Goal: Task Accomplishment & Management: Use online tool/utility

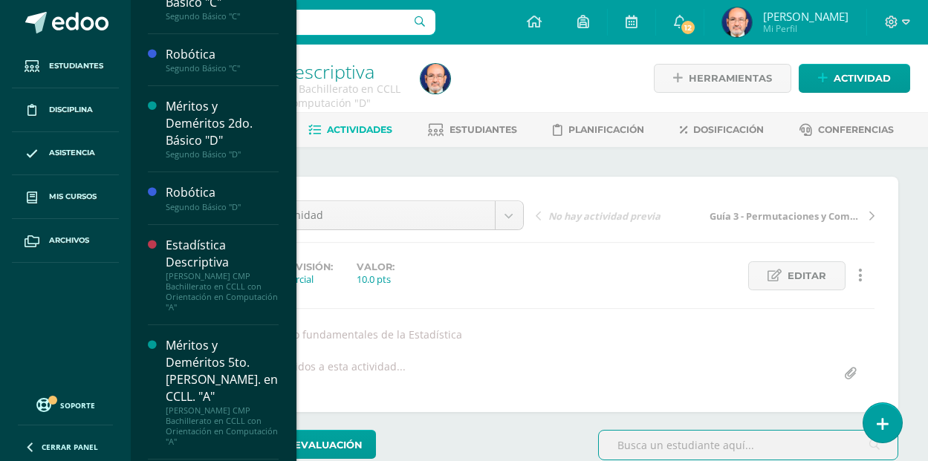
scroll to position [1171, 0]
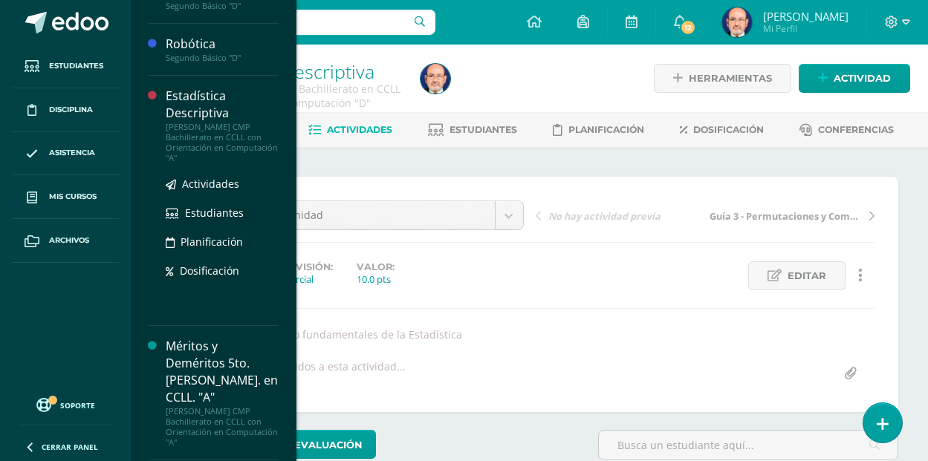
click at [196, 114] on div "Estadística Descriptiva" at bounding box center [222, 105] width 113 height 34
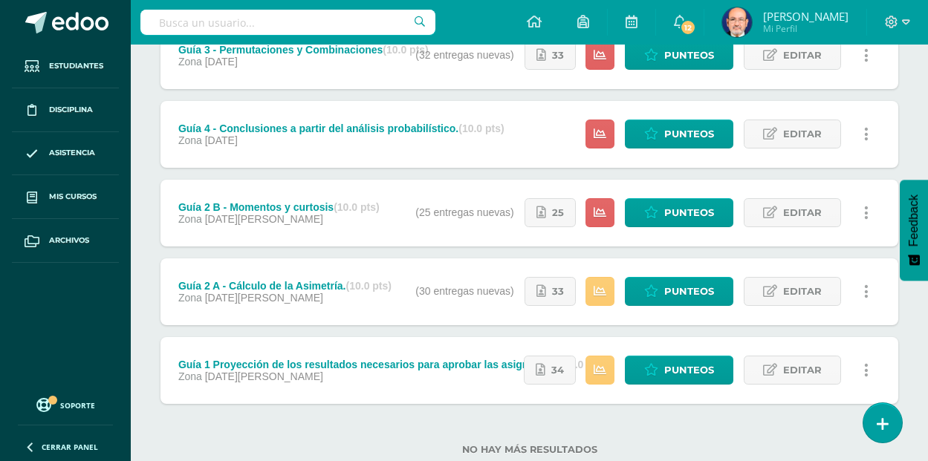
scroll to position [306, 0]
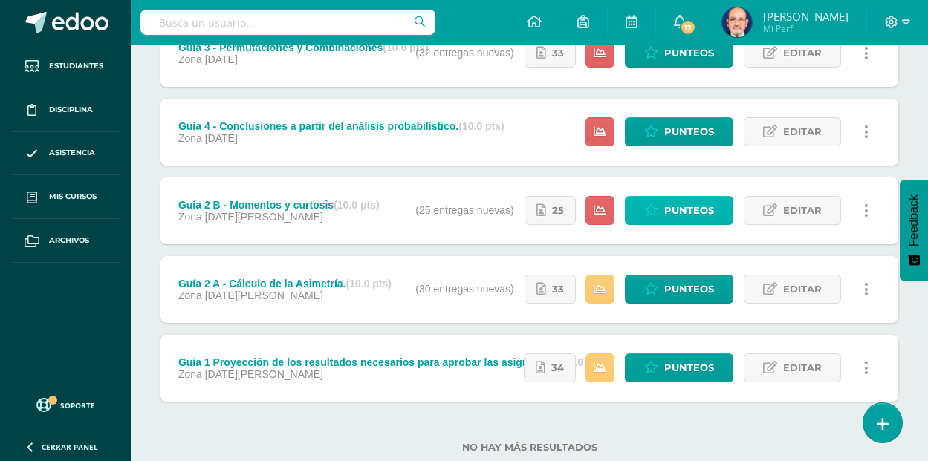
click at [671, 204] on span "Punteos" at bounding box center [689, 210] width 50 height 27
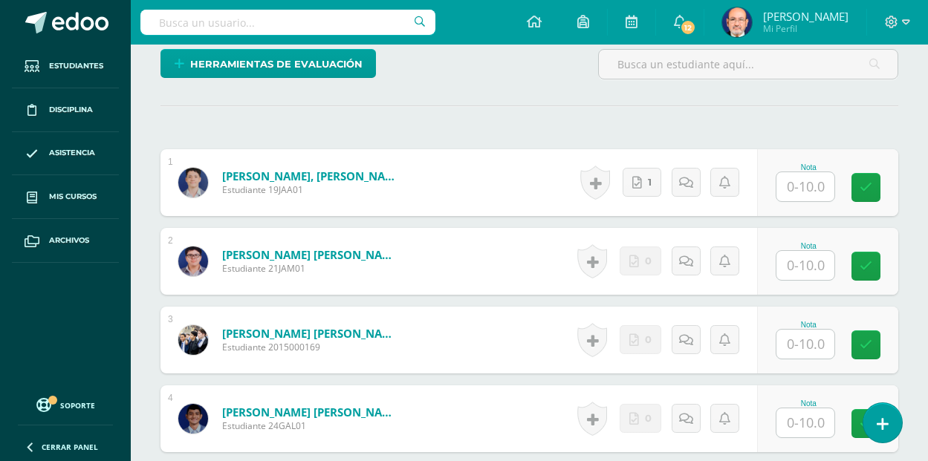
scroll to position [406, 0]
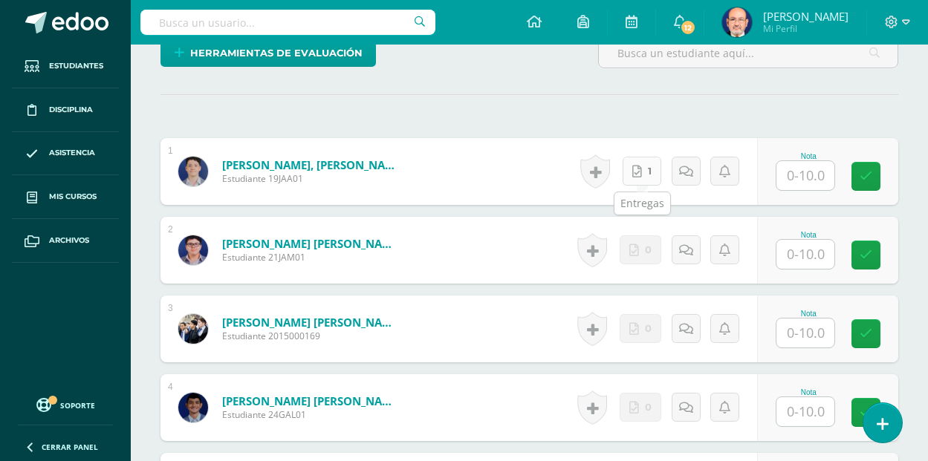
click at [646, 175] on link "1" at bounding box center [641, 171] width 39 height 29
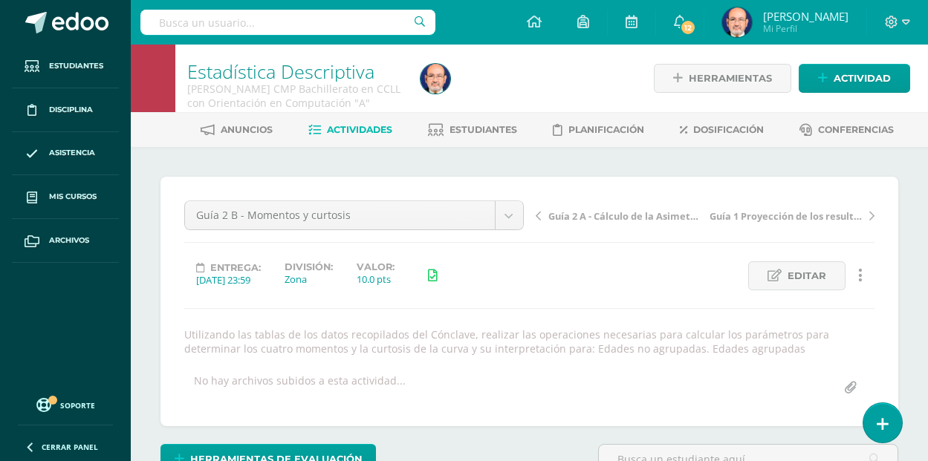
scroll to position [1, 0]
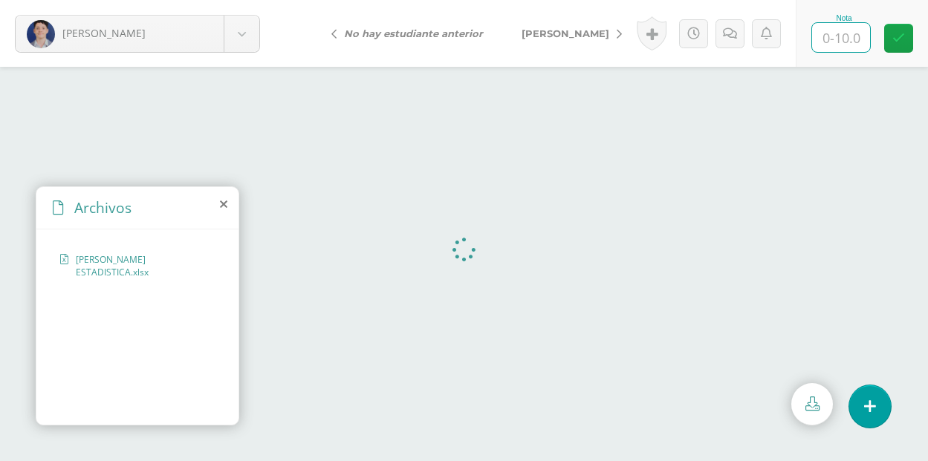
click at [849, 34] on input "text" at bounding box center [841, 37] width 58 height 29
type input "10"
click at [582, 30] on span "[PERSON_NAME]" at bounding box center [565, 33] width 88 height 12
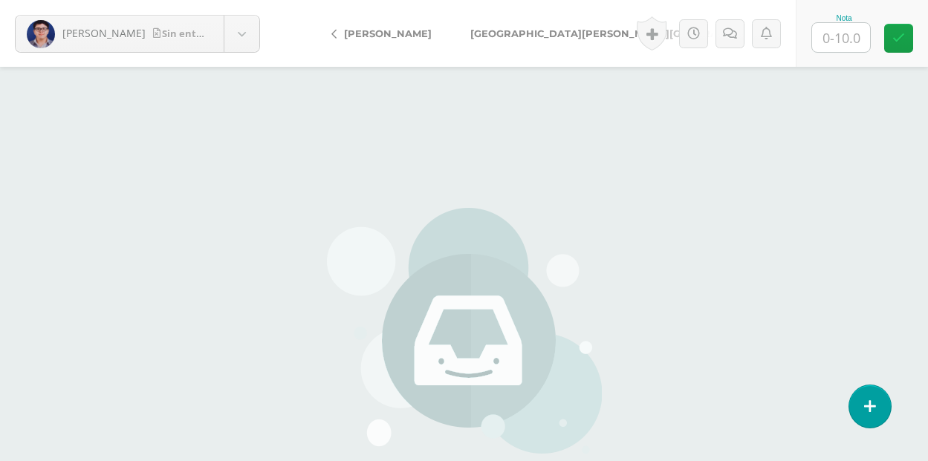
click at [533, 38] on span "[GEOGRAPHIC_DATA][PERSON_NAME][GEOGRAPHIC_DATA]" at bounding box center [625, 33] width 310 height 12
click at [533, 38] on span "[PERSON_NAME]" at bounding box center [514, 33] width 88 height 12
click at [674, 38] on link "[PERSON_NAME]" at bounding box center [739, 34] width 131 height 36
click at [504, 37] on span "[PERSON_NAME]" at bounding box center [514, 33] width 88 height 12
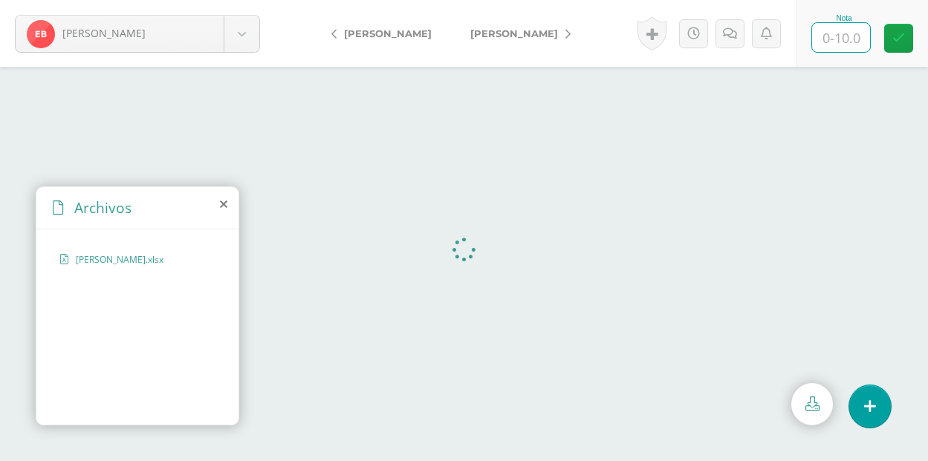
click at [831, 34] on input "text" at bounding box center [841, 37] width 58 height 29
type input "10"
click at [540, 30] on span "[PERSON_NAME]" at bounding box center [514, 33] width 88 height 12
click at [841, 39] on input "text" at bounding box center [841, 37] width 58 height 29
type input "10"
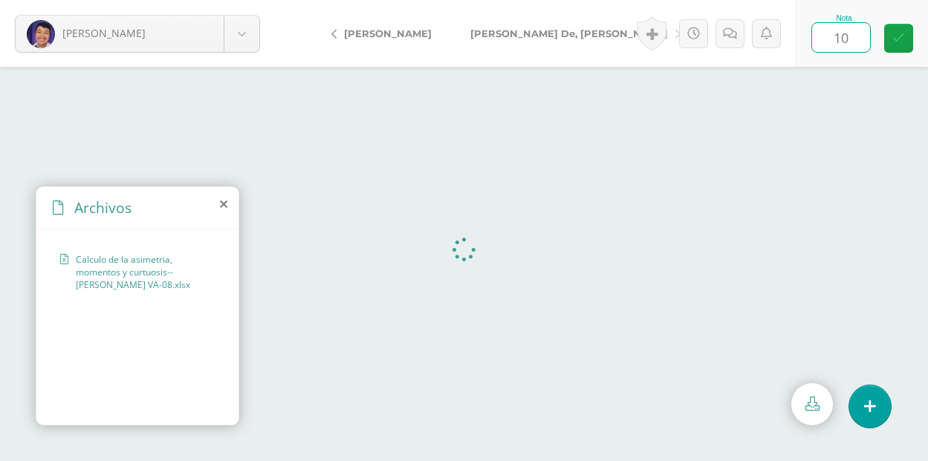
click at [527, 29] on span "[PERSON_NAME] De, [PERSON_NAME]" at bounding box center [569, 33] width 198 height 12
click at [834, 33] on input "text" at bounding box center [841, 37] width 58 height 29
type input "10"
click at [535, 36] on span "[PERSON_NAME]" at bounding box center [514, 33] width 88 height 12
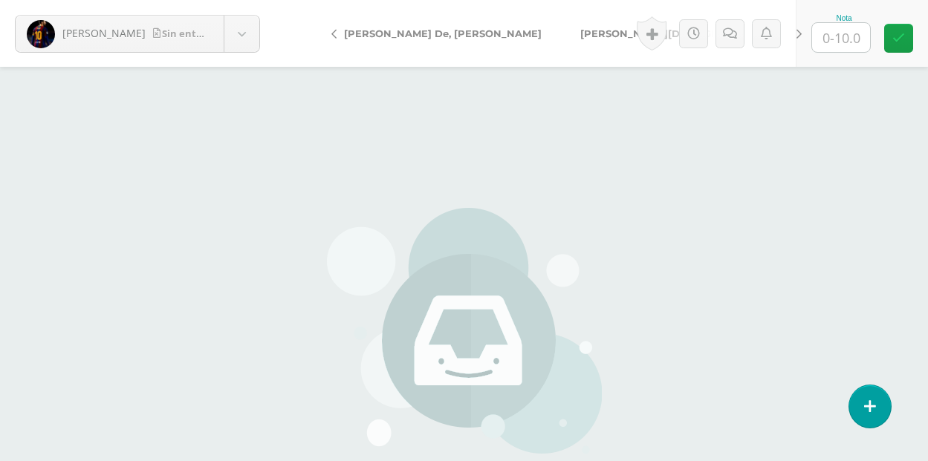
click at [580, 37] on span "[PERSON_NAME][DEMOGRAPHIC_DATA]" at bounding box center [684, 33] width 209 height 12
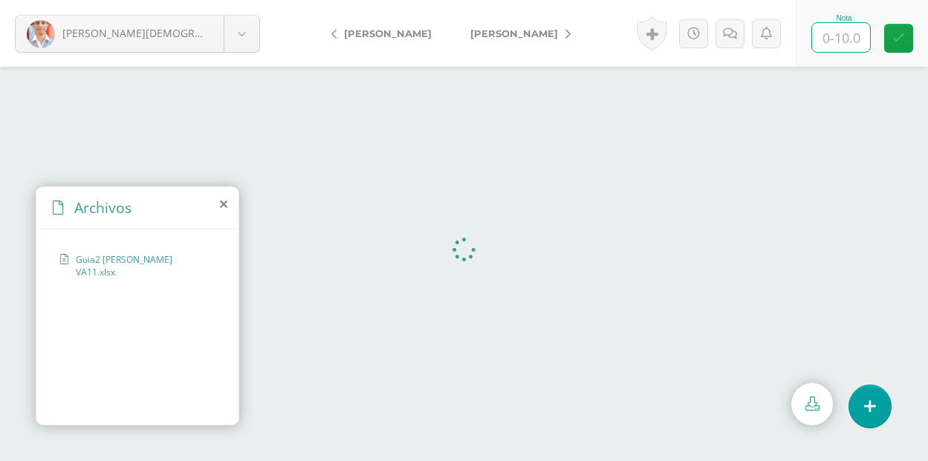
click at [826, 45] on input "text" at bounding box center [841, 37] width 58 height 29
type input "10"
click at [528, 38] on span "[PERSON_NAME]" at bounding box center [514, 33] width 88 height 12
click at [841, 42] on input "text" at bounding box center [841, 37] width 58 height 29
type input "10"
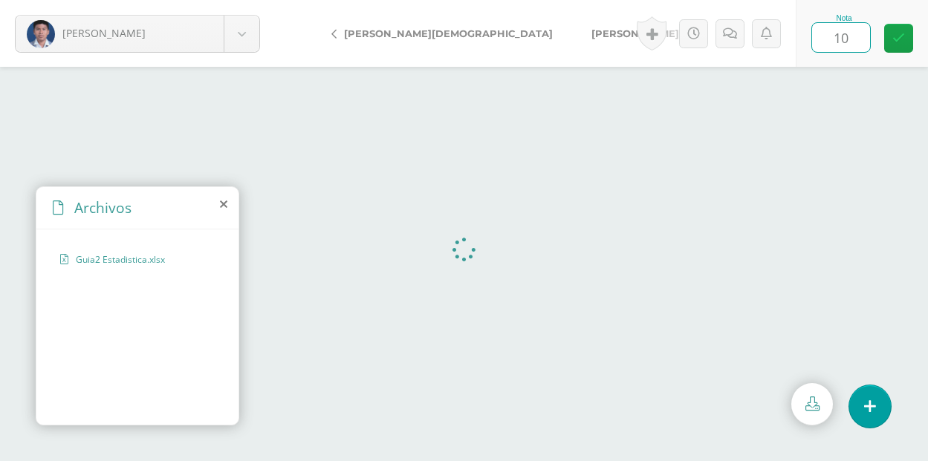
click at [591, 36] on span "[PERSON_NAME]" at bounding box center [635, 33] width 88 height 12
click at [841, 46] on input "text" at bounding box center [841, 37] width 58 height 29
click at [223, 201] on icon at bounding box center [223, 204] width 7 height 12
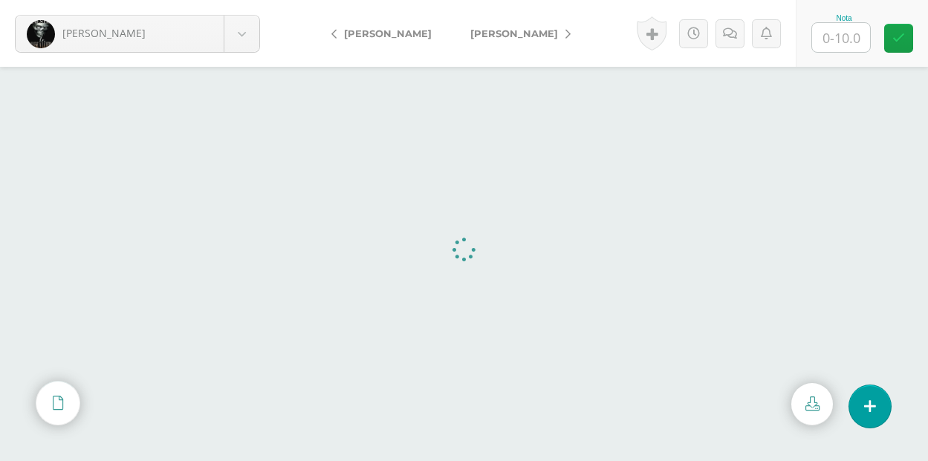
click at [841, 43] on input "text" at bounding box center [841, 37] width 58 height 29
type input "5"
click at [520, 33] on span "[PERSON_NAME]" at bounding box center [514, 33] width 88 height 12
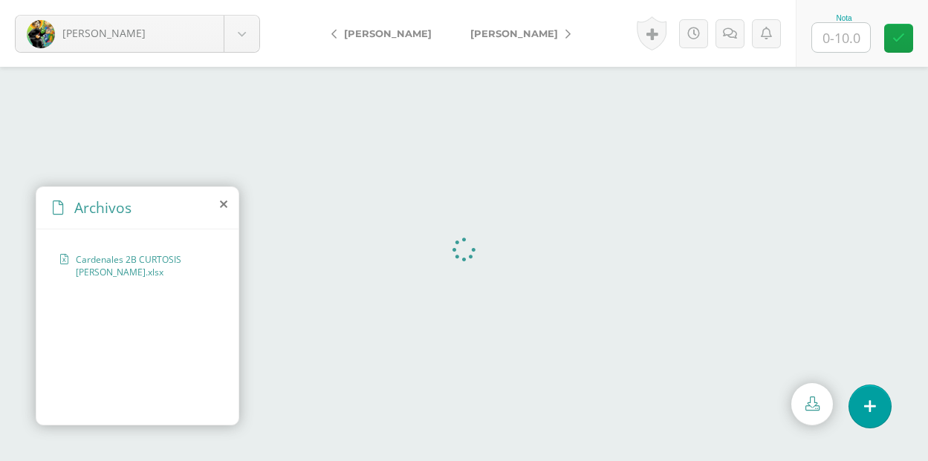
click at [221, 202] on icon at bounding box center [223, 204] width 7 height 12
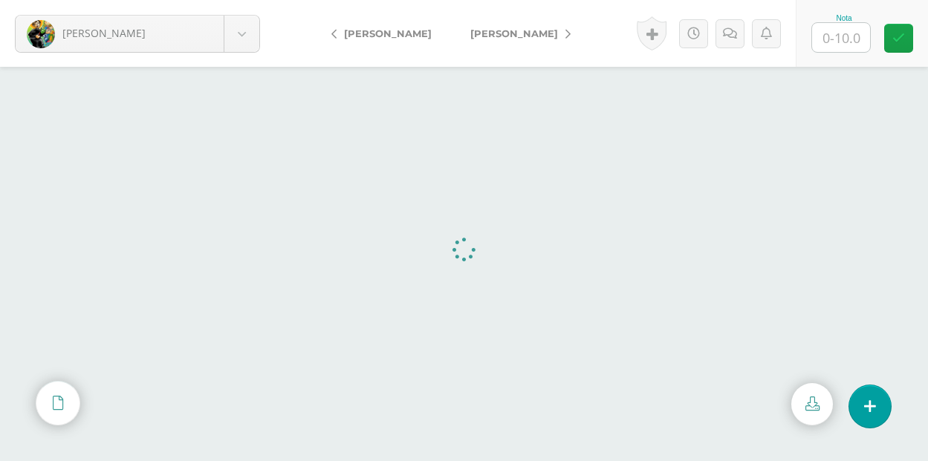
click at [834, 41] on input "text" at bounding box center [841, 37] width 58 height 29
type input "10"
click at [492, 36] on span "[PERSON_NAME]" at bounding box center [514, 33] width 88 height 12
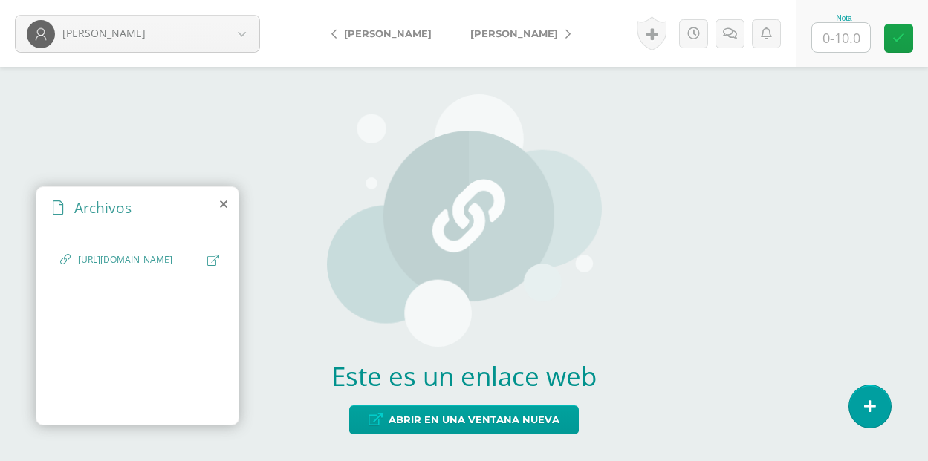
scroll to position [3, 0]
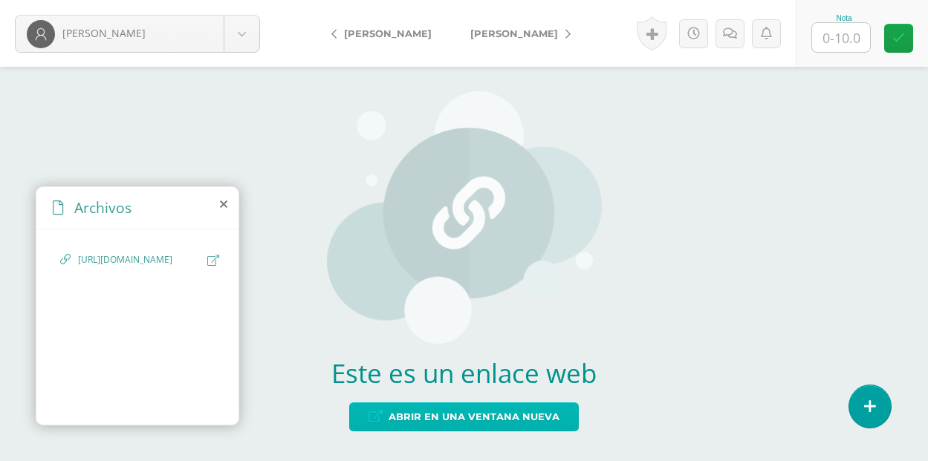
click at [422, 418] on span "Abrir en una ventana nueva" at bounding box center [473, 416] width 171 height 27
